Goal: Task Accomplishment & Management: Use online tool/utility

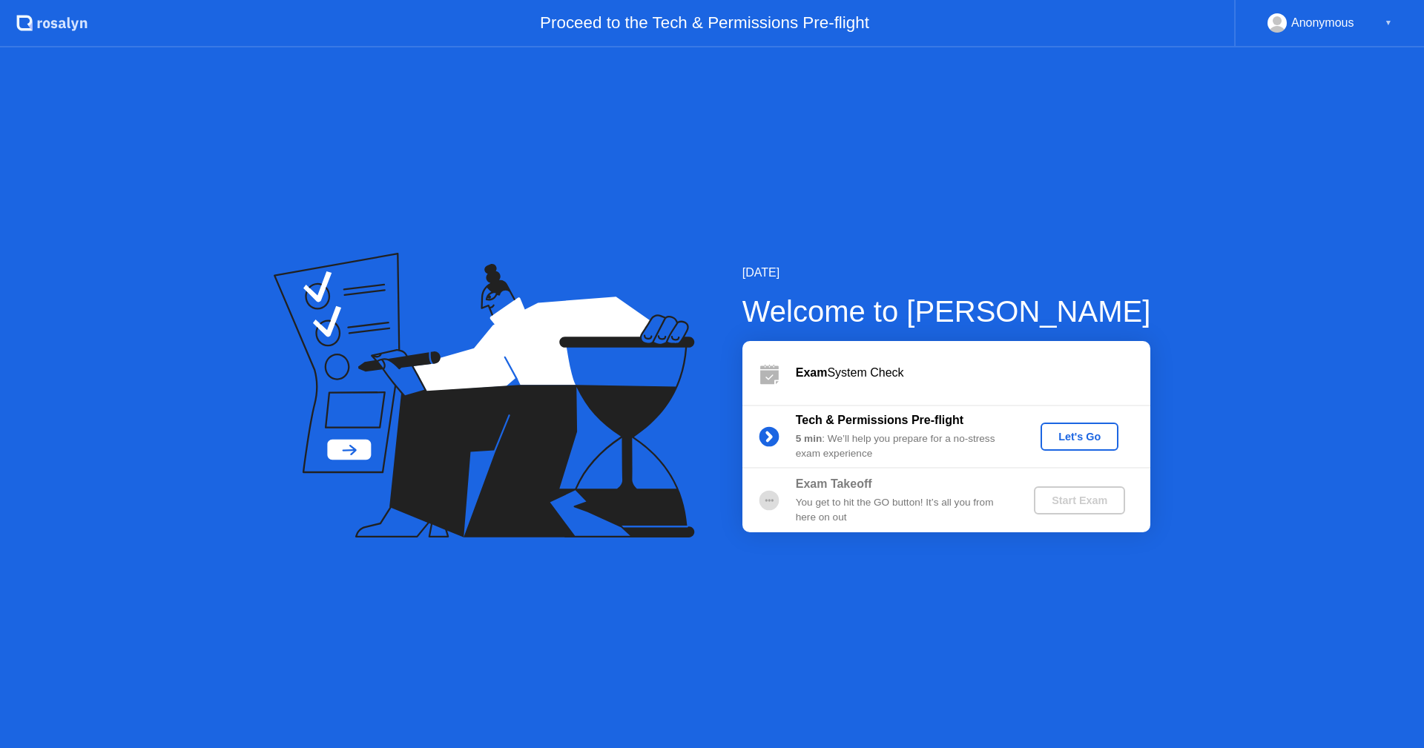
click at [1092, 443] on div "Let's Go" at bounding box center [1079, 437] width 66 height 12
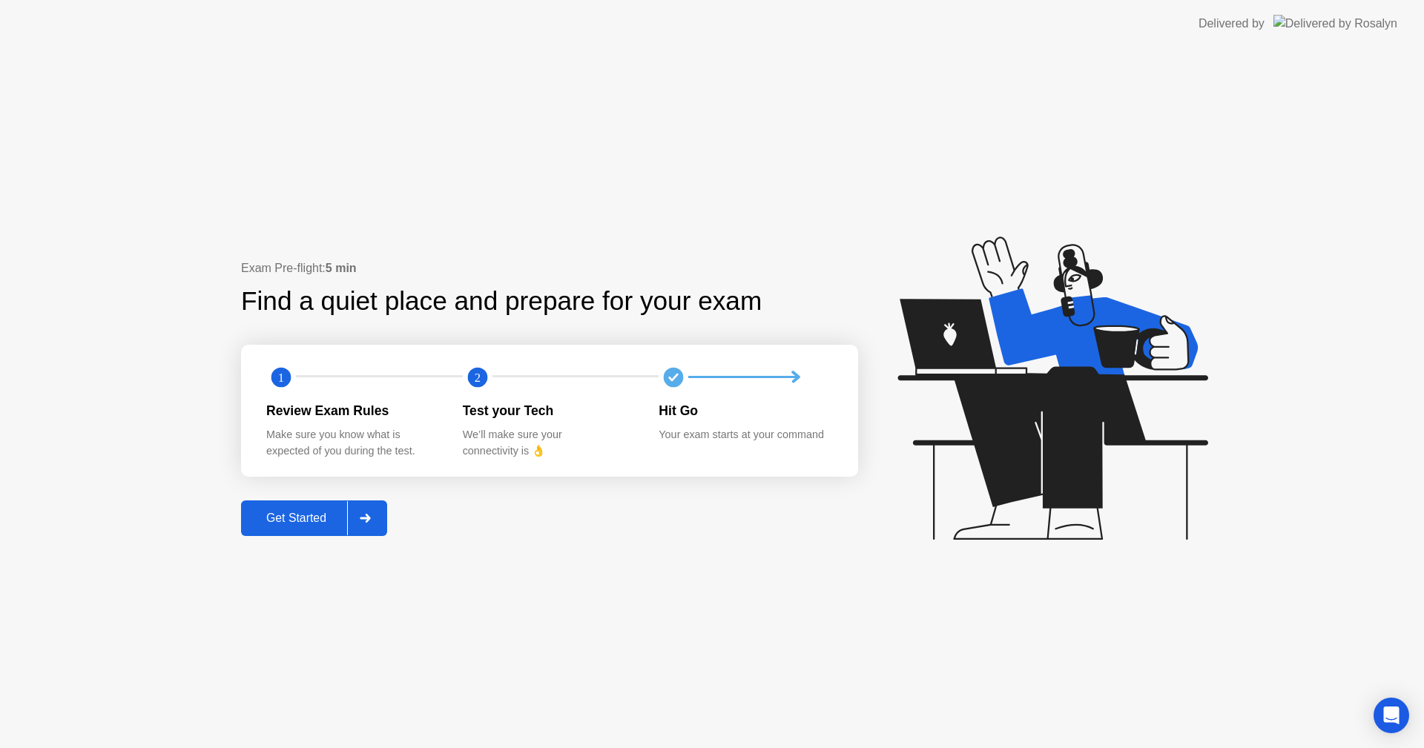
click at [309, 522] on div "Get Started" at bounding box center [296, 518] width 102 height 13
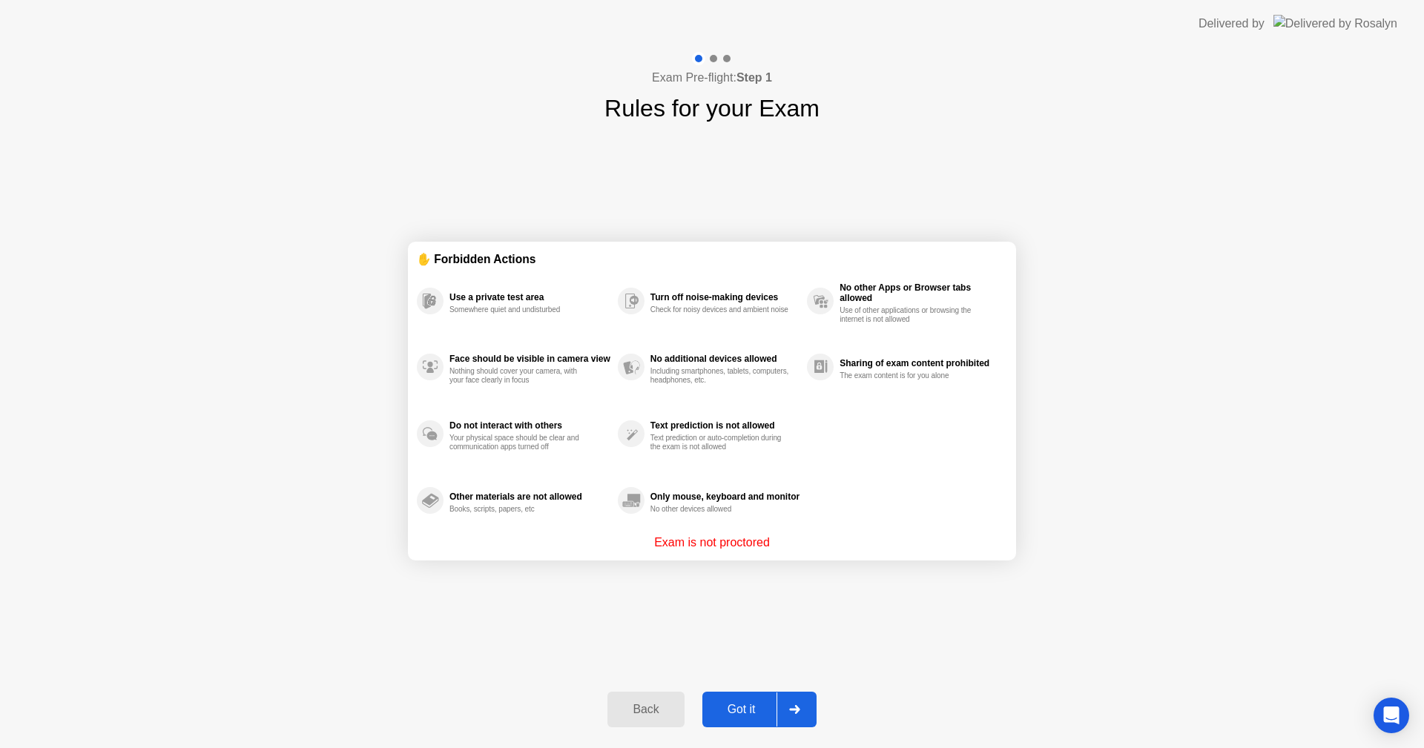
click at [756, 703] on div "Got it" at bounding box center [742, 709] width 70 height 13
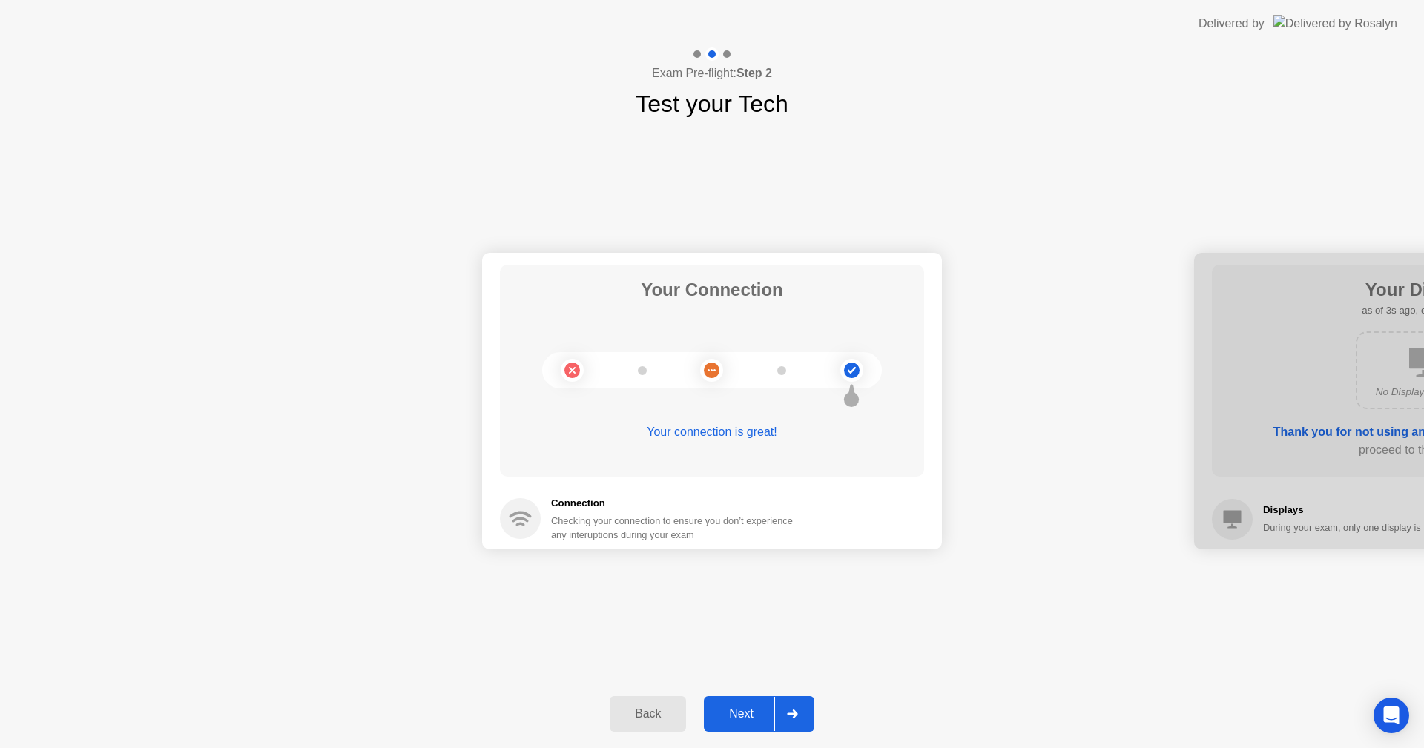
click at [742, 710] on div "Next" at bounding box center [741, 713] width 66 height 13
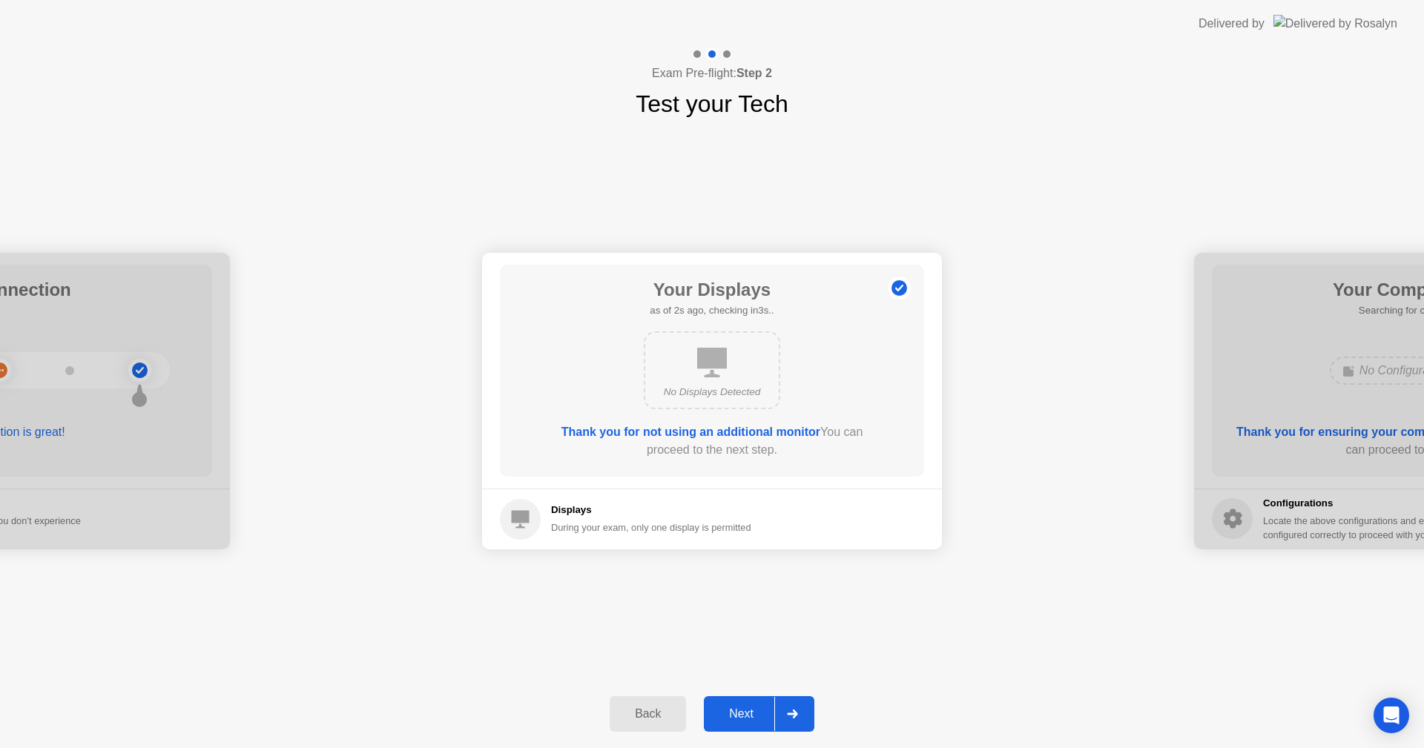
click at [742, 710] on div "Next" at bounding box center [741, 713] width 66 height 13
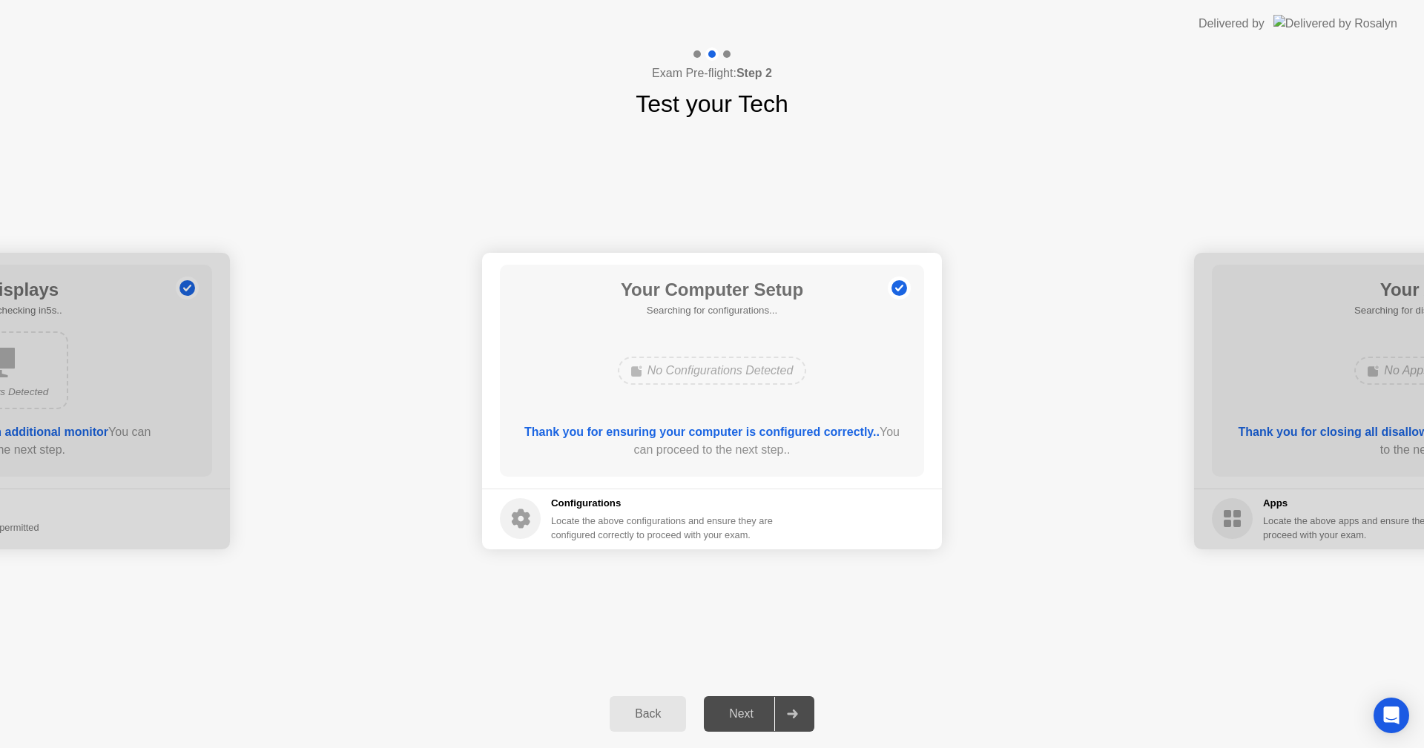
click at [742, 710] on div "Next" at bounding box center [741, 713] width 66 height 13
click at [729, 714] on div "Next" at bounding box center [741, 713] width 66 height 13
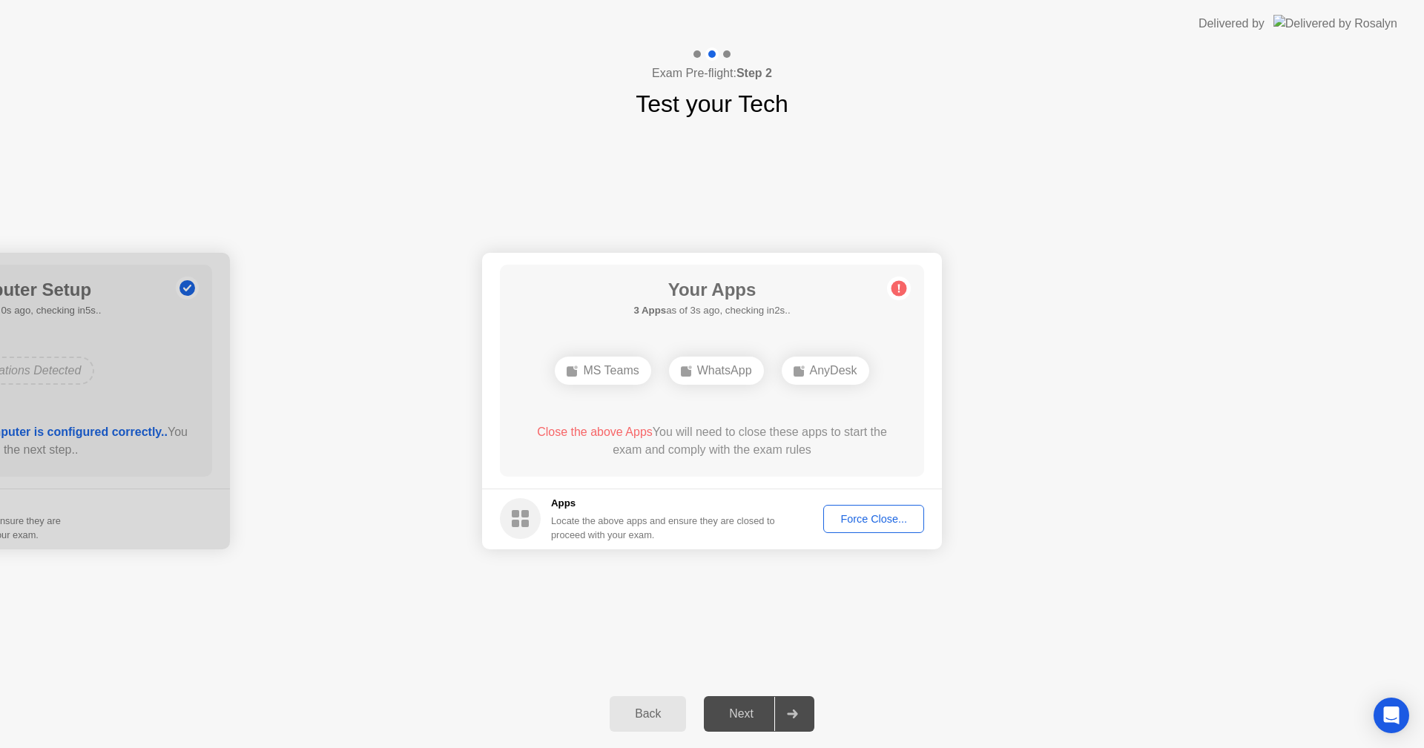
click at [863, 525] on div "Force Close..." at bounding box center [873, 519] width 90 height 12
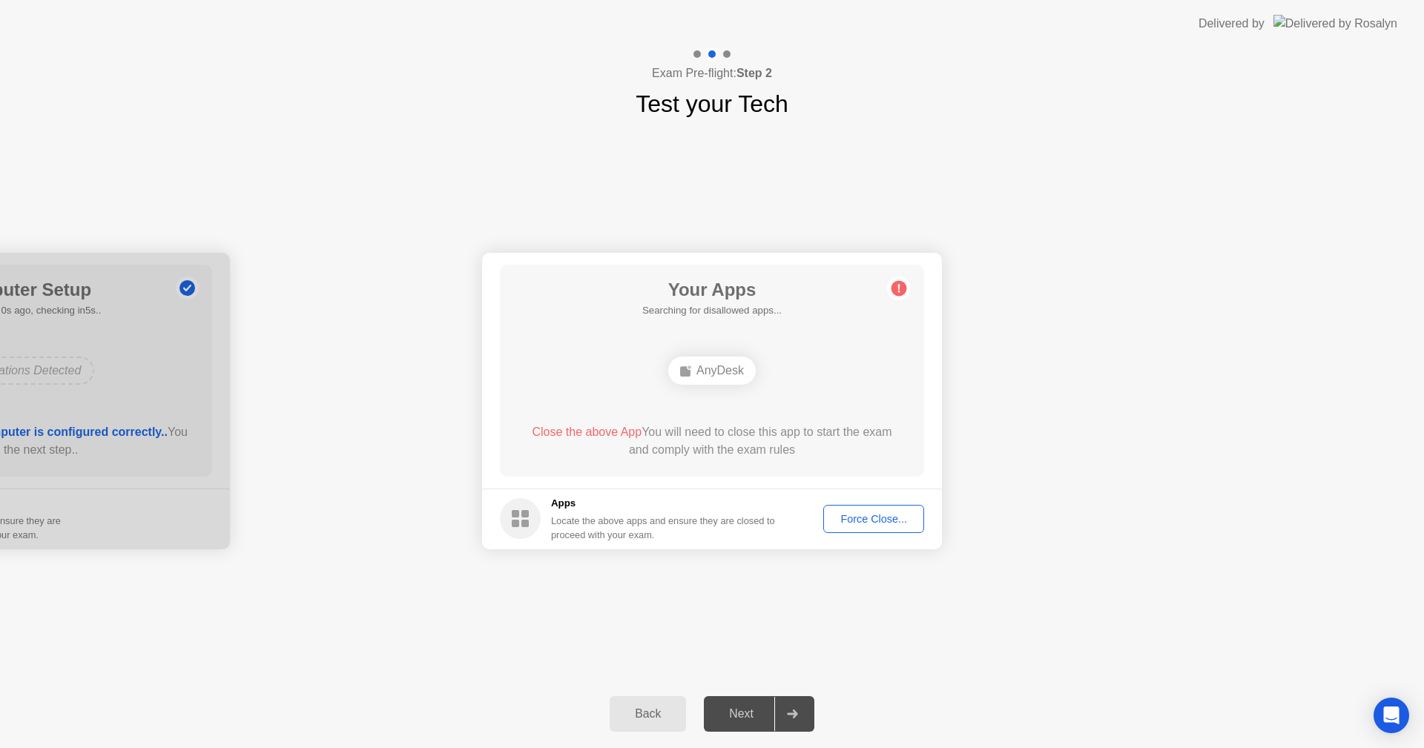
click at [854, 518] on div "Force Close..." at bounding box center [873, 519] width 90 height 12
